Goal: Task Accomplishment & Management: Complete application form

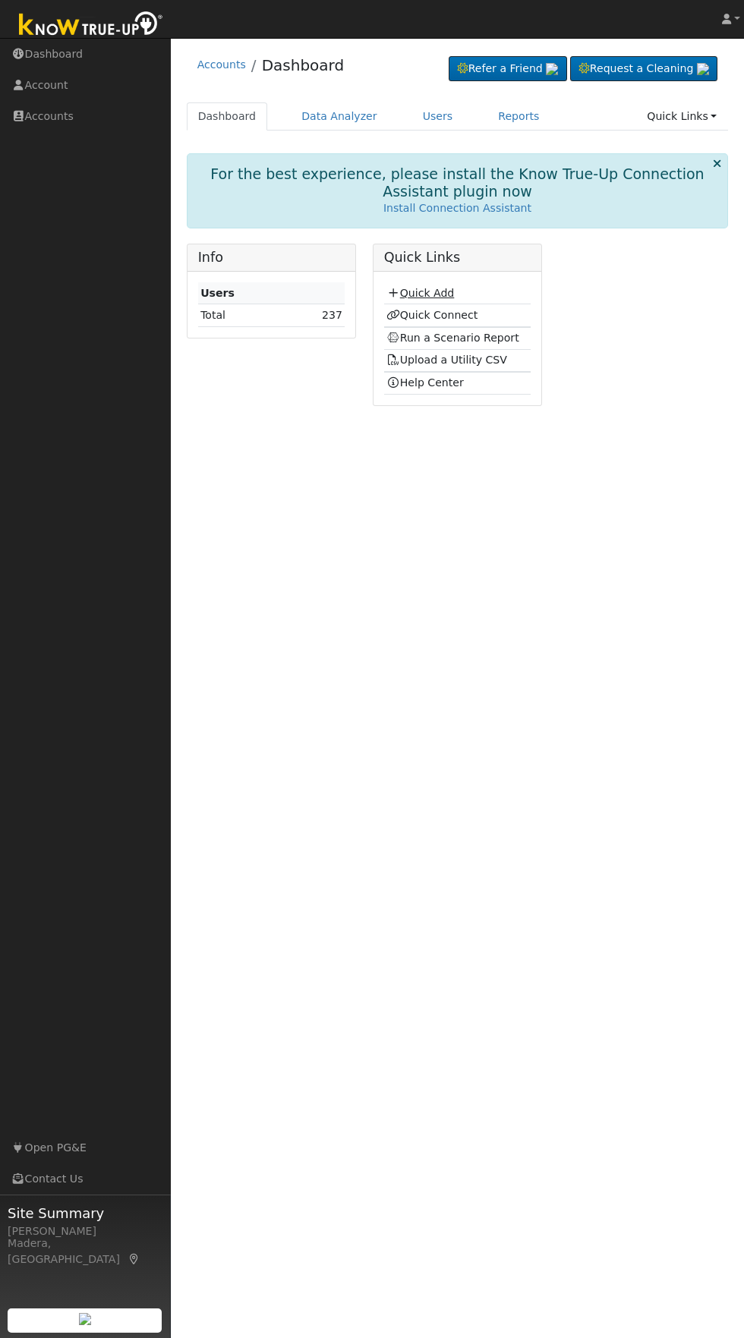
click at [432, 293] on link "Quick Add" at bounding box center [420, 293] width 68 height 12
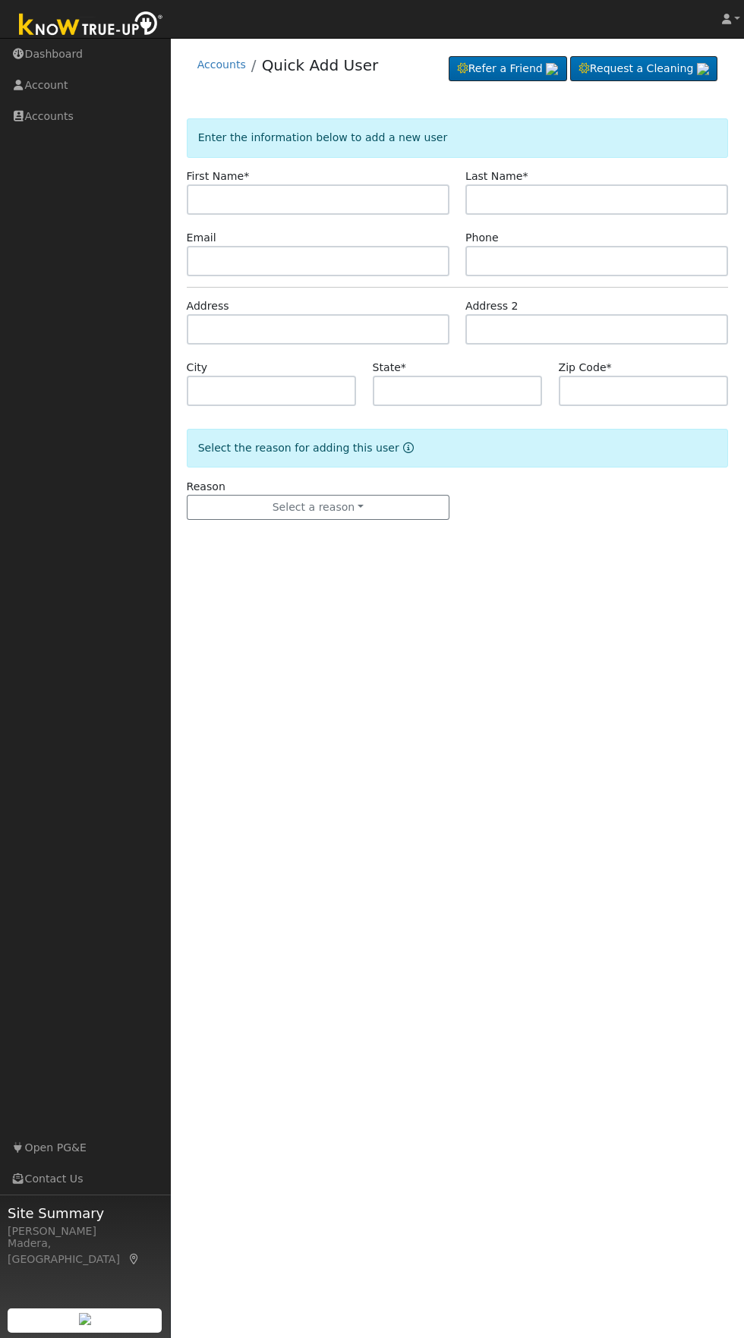
click at [365, 200] on input "text" at bounding box center [318, 199] width 263 height 30
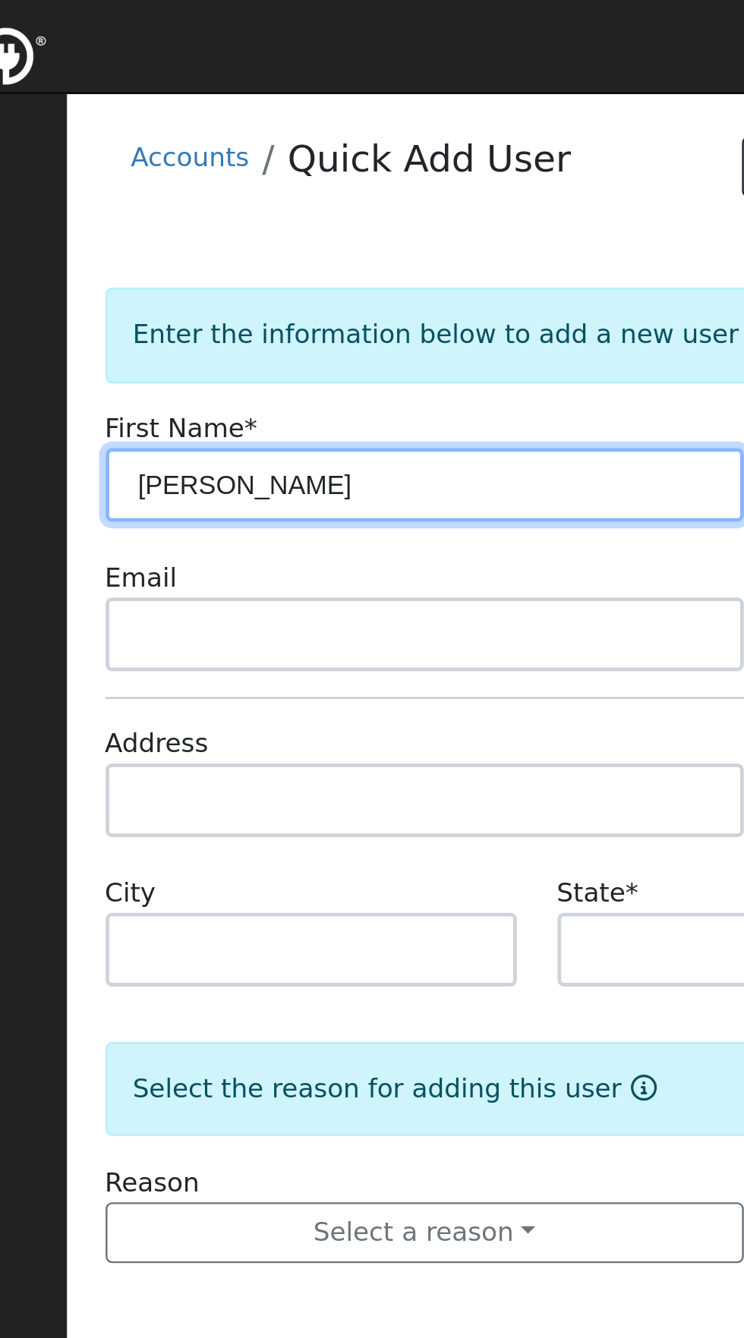
click at [383, 200] on input "[PERSON_NAME]" at bounding box center [318, 199] width 263 height 30
type input "Michael"
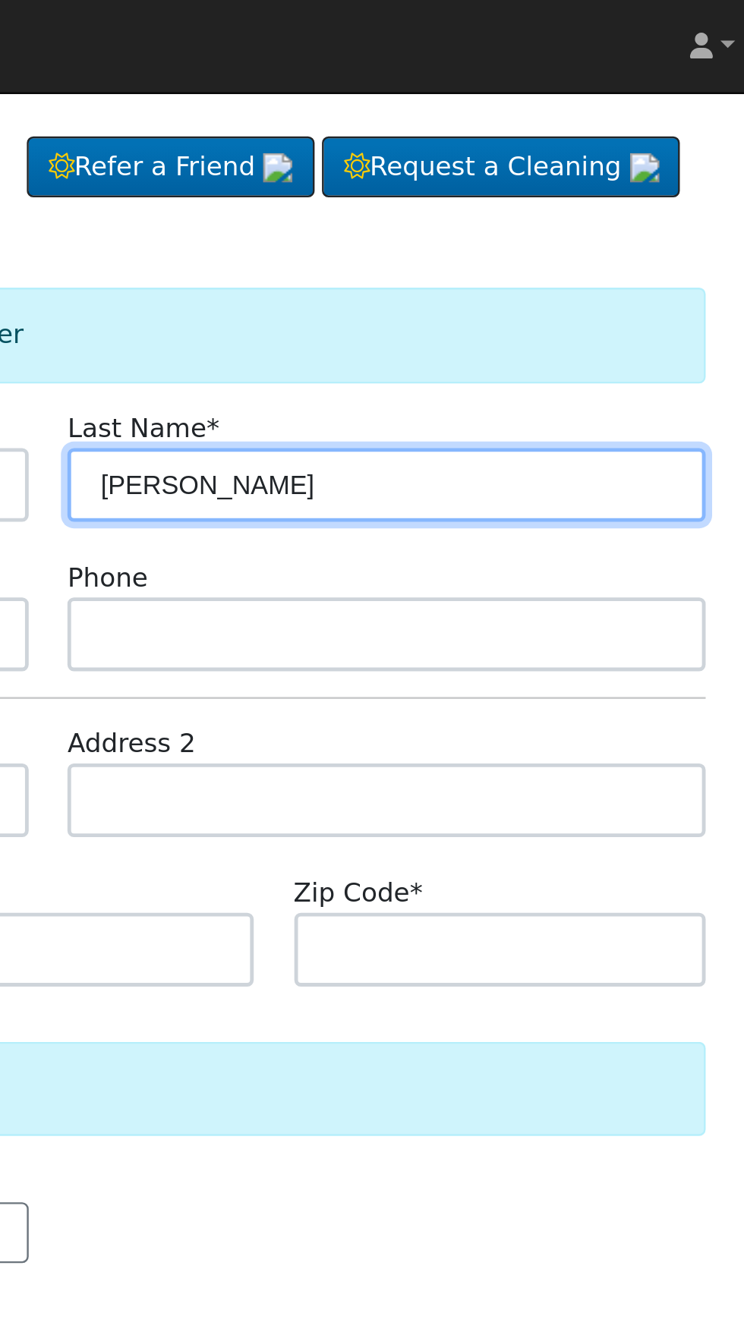
type input "Padilla"
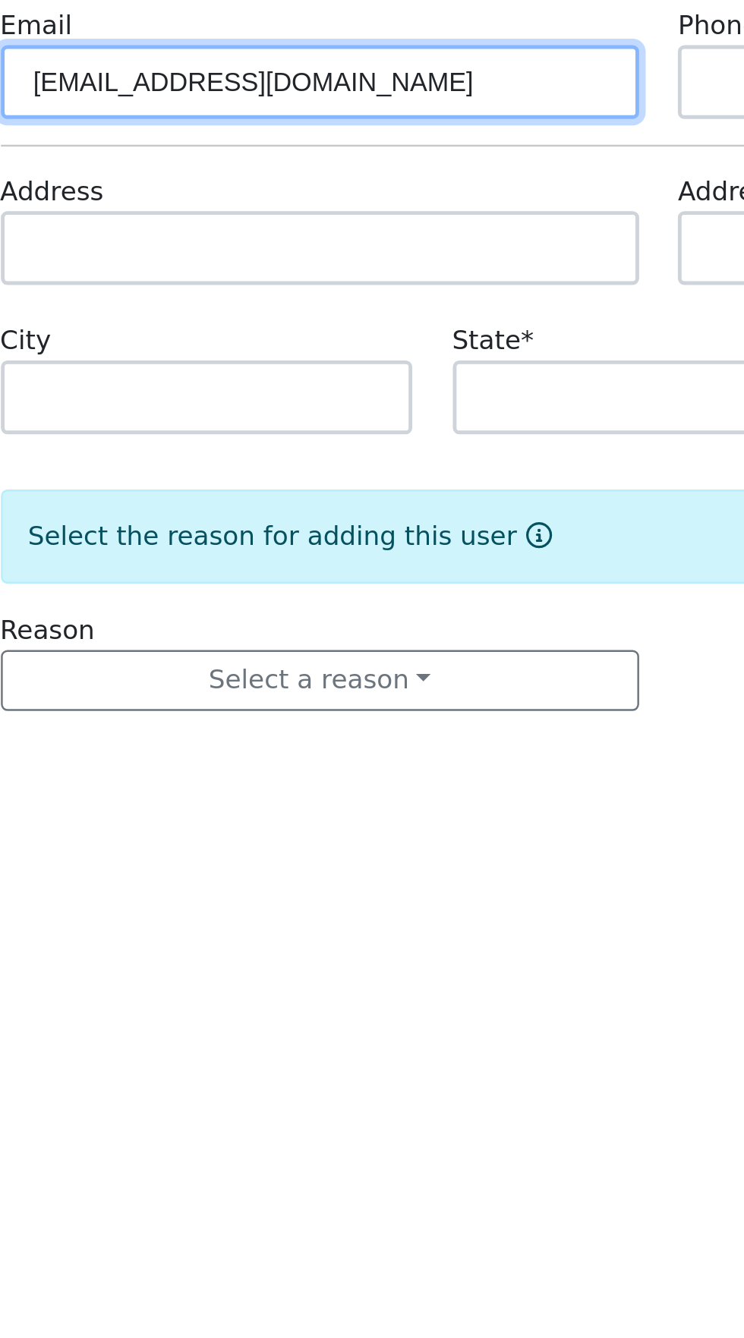
type input "Mpadillajr81@gmail.com"
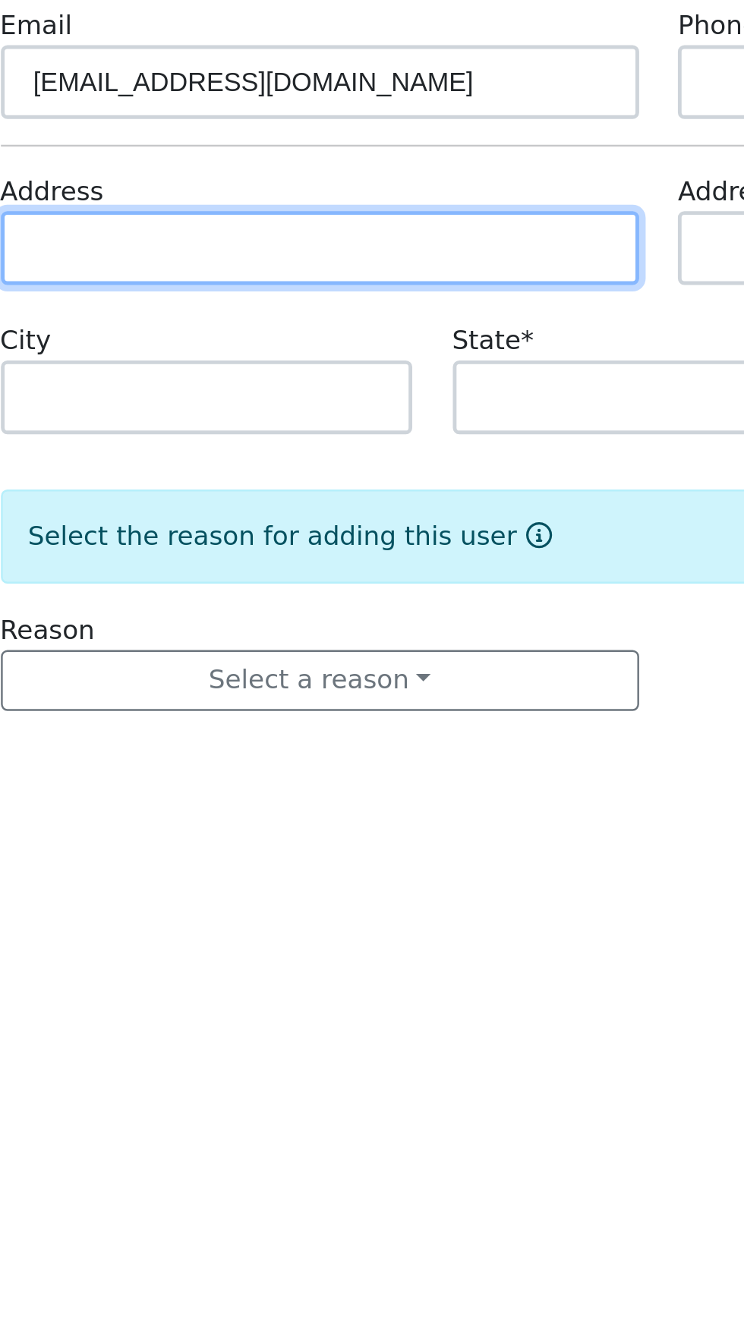
click at [362, 323] on input "text" at bounding box center [318, 329] width 263 height 30
type input "17544 Road 27"
type input "Madera"
type input "CA"
type input "93638"
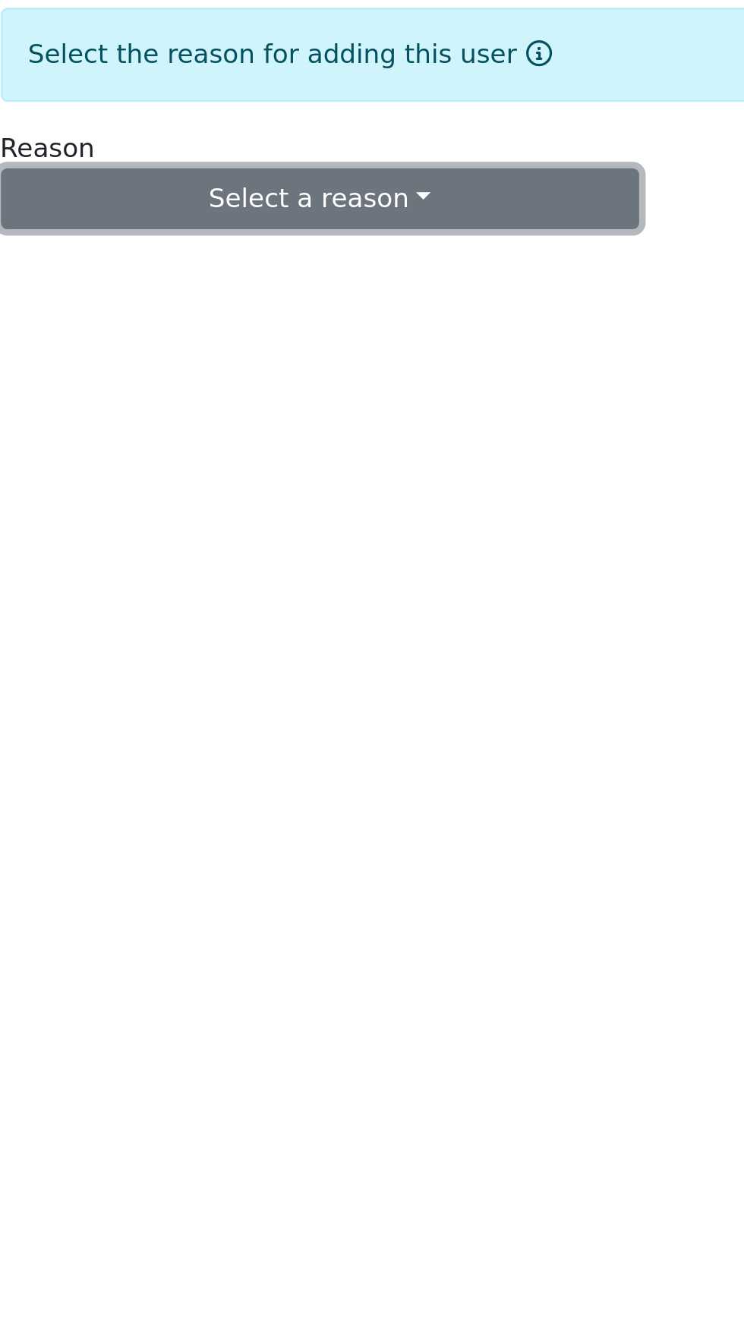
click at [373, 498] on button "Select a reason" at bounding box center [318, 508] width 263 height 26
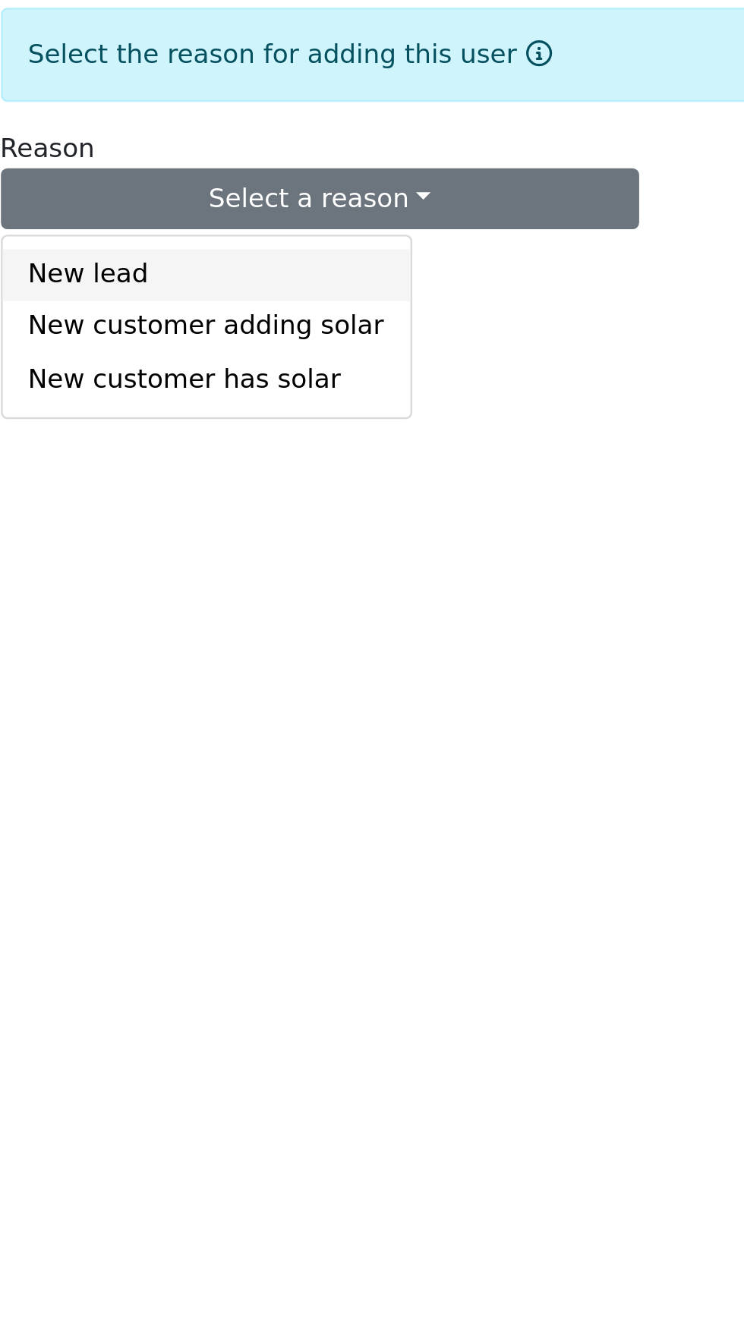
click at [244, 541] on link "New lead" at bounding box center [271, 538] width 168 height 21
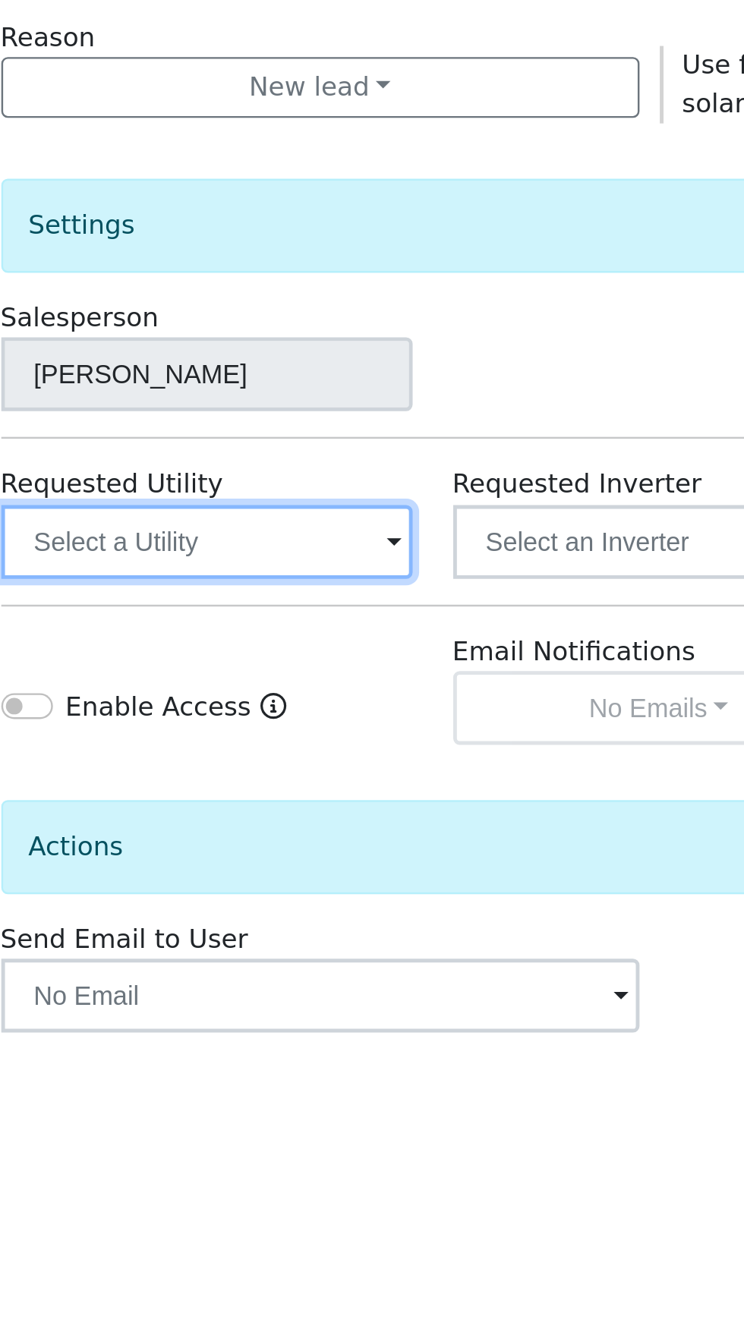
click at [305, 690] on input "text" at bounding box center [272, 694] width 170 height 30
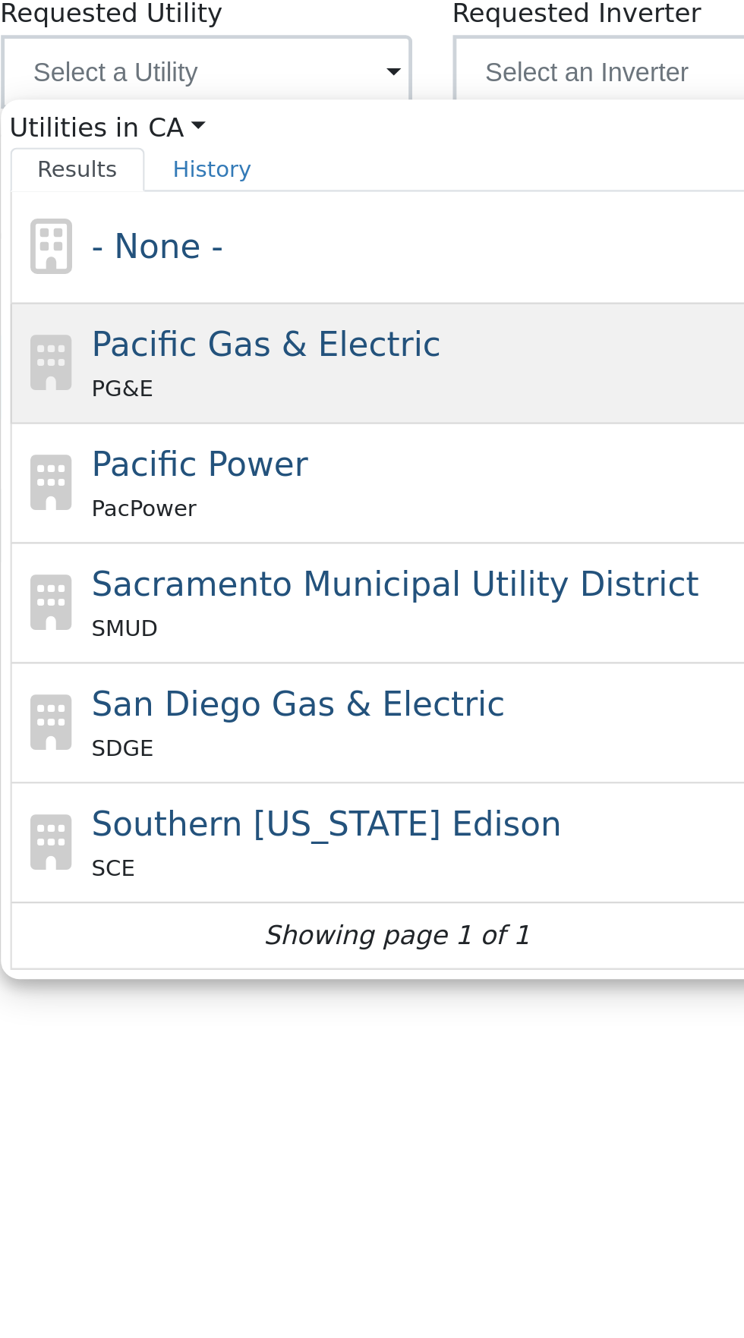
click at [346, 809] on span "Pacific Gas & Electric" at bounding box center [295, 806] width 143 height 16
type input "Pacific Gas & Electric"
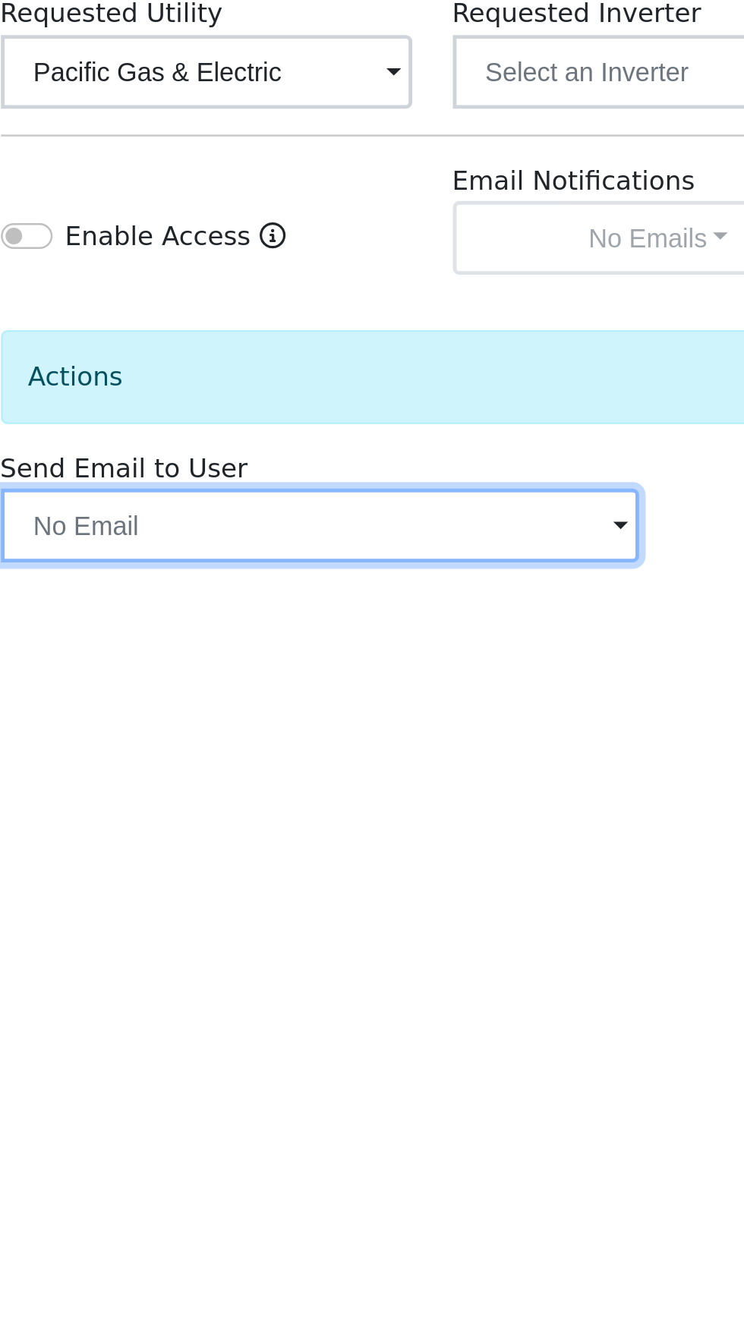
click at [375, 882] on input "text" at bounding box center [318, 881] width 263 height 30
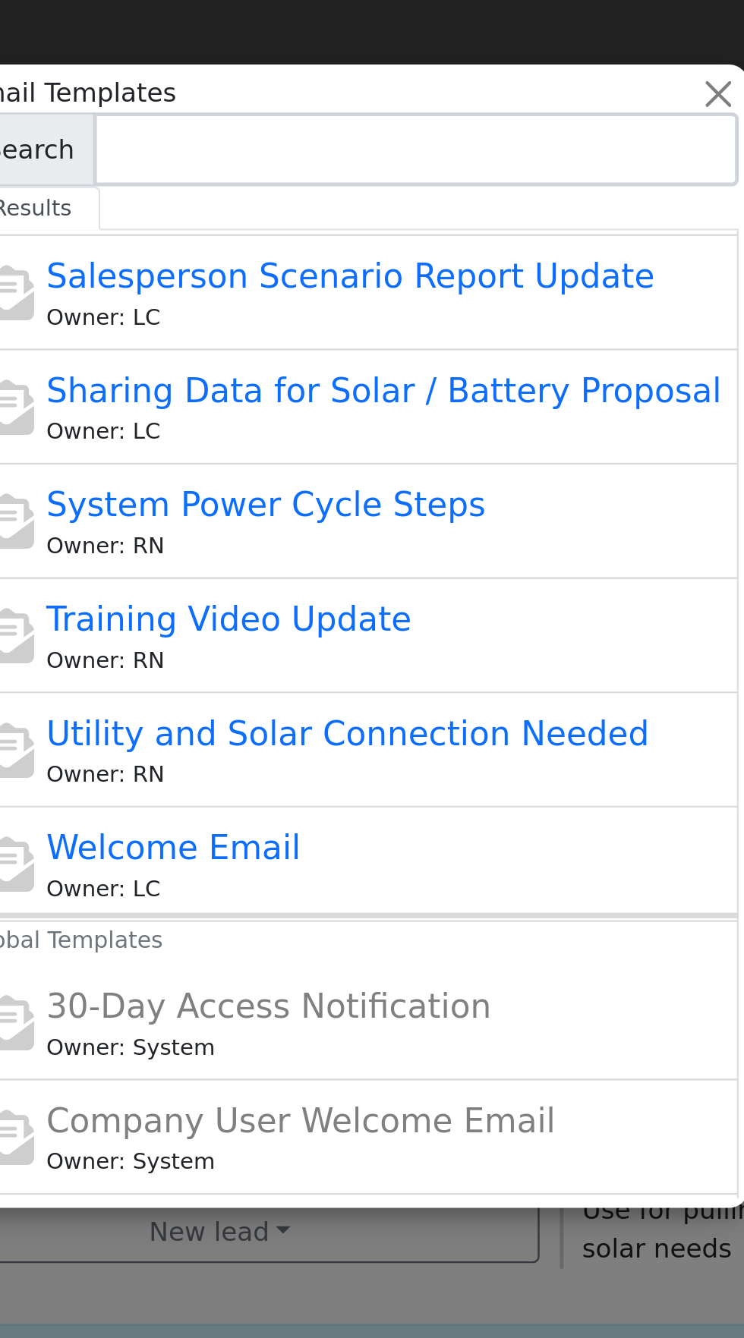
scroll to position [346, 0]
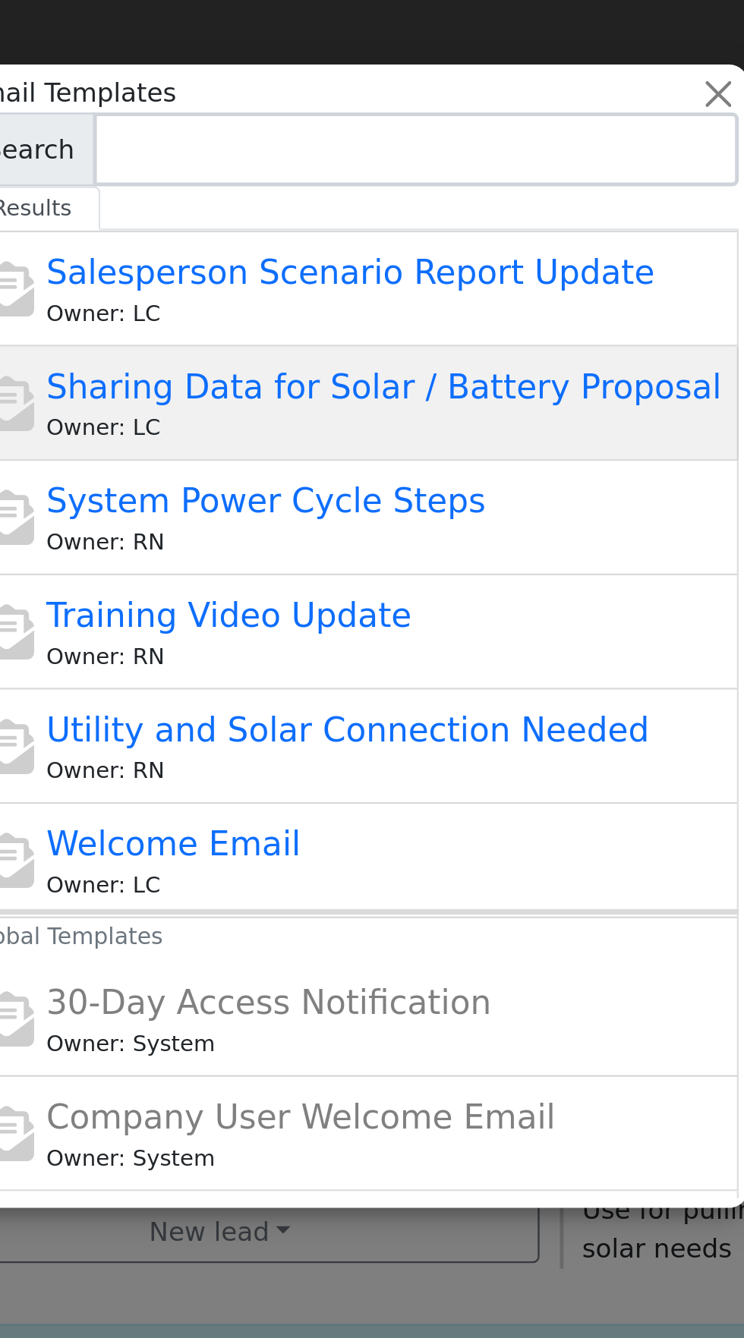
click at [414, 165] on span "Sharing Data for Solar / Battery Proposal" at bounding box center [386, 159] width 278 height 16
type input "Sharing Data for Solar / Battery Proposal"
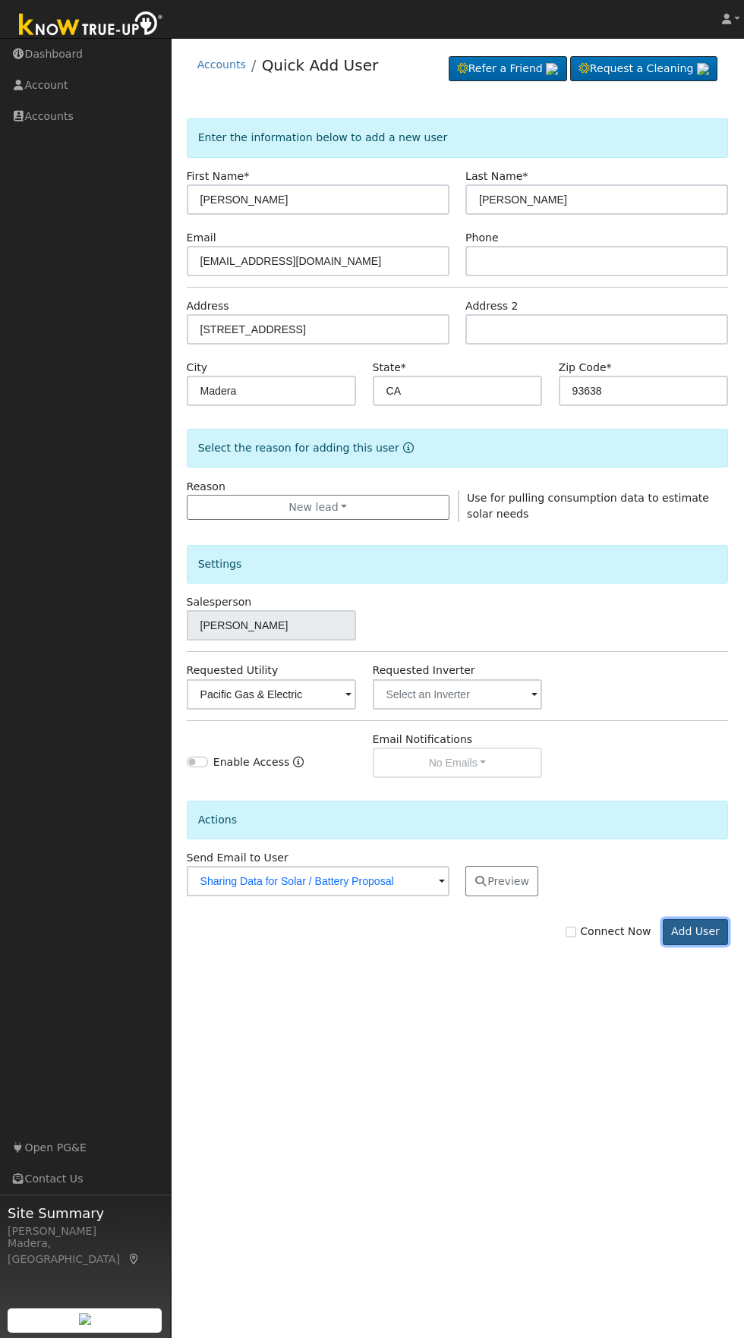
click at [701, 936] on button "Add User" at bounding box center [695, 932] width 66 height 26
